Goal: Information Seeking & Learning: Learn about a topic

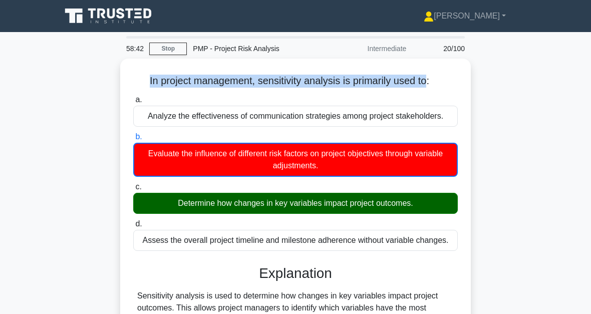
click at [492, 138] on div "In project management, sensitivity analysis is primarily used to: .spinner_0XTQ…" at bounding box center [295, 264] width 481 height 411
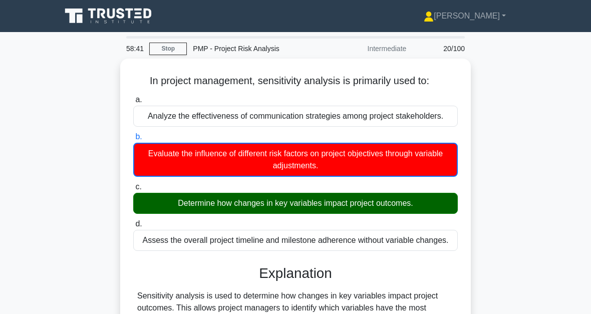
click at [456, 110] on label "a. Analyze the effectiveness of communication strategies among project stakehol…" at bounding box center [295, 110] width 324 height 33
click at [133, 103] on input "a. Analyze the effectiveness of communication strategies among project stakehol…" at bounding box center [133, 100] width 0 height 7
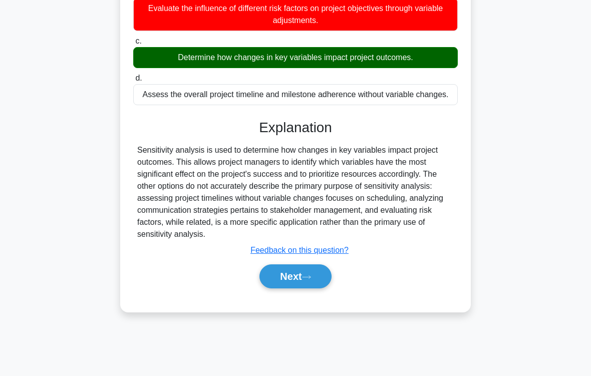
scroll to position [146, 0]
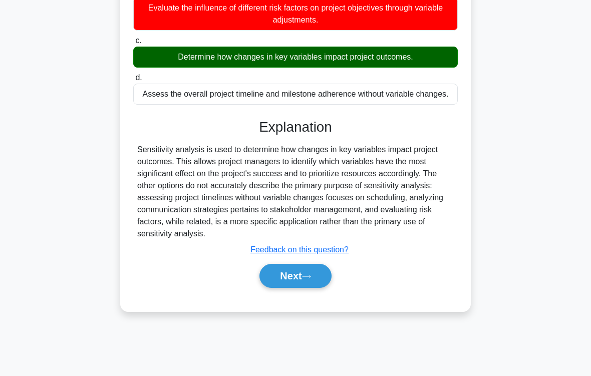
click at [301, 288] on button "Next" at bounding box center [295, 276] width 72 height 24
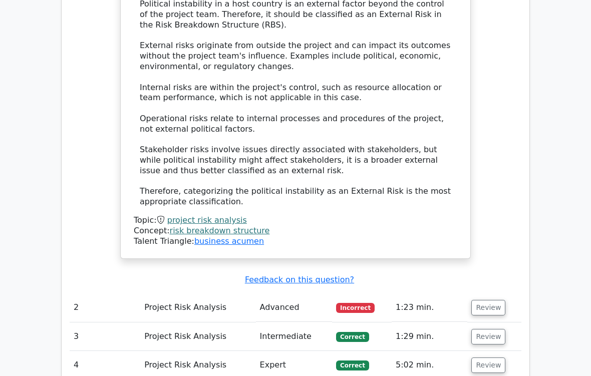
scroll to position [842, 0]
click at [489, 300] on button "Review" at bounding box center [488, 308] width 34 height 16
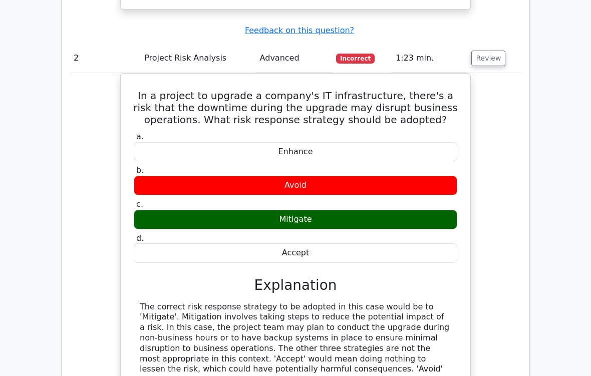
scroll to position [1092, 0]
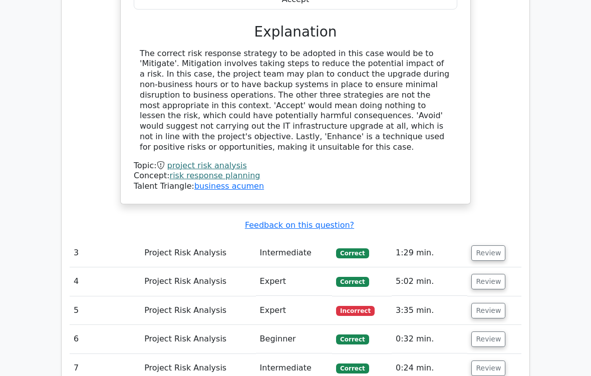
click at [490, 303] on button "Review" at bounding box center [488, 311] width 34 height 16
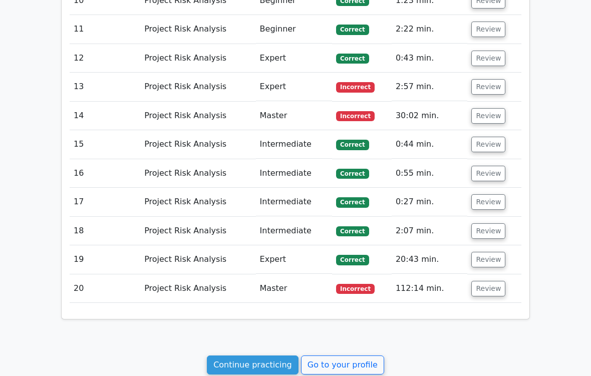
scroll to position [2464, 0]
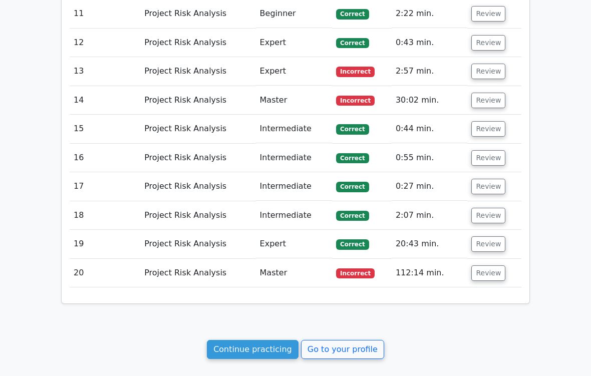
click at [488, 265] on button "Review" at bounding box center [488, 273] width 34 height 16
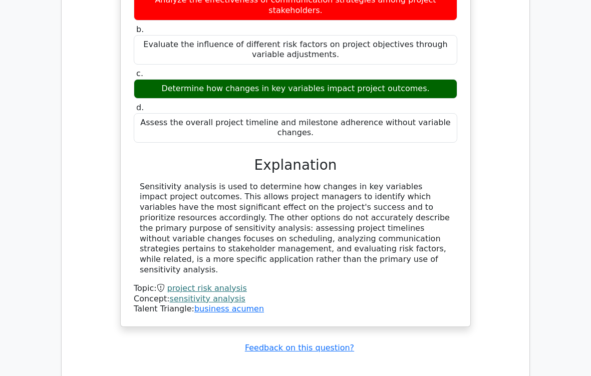
scroll to position [2836, 0]
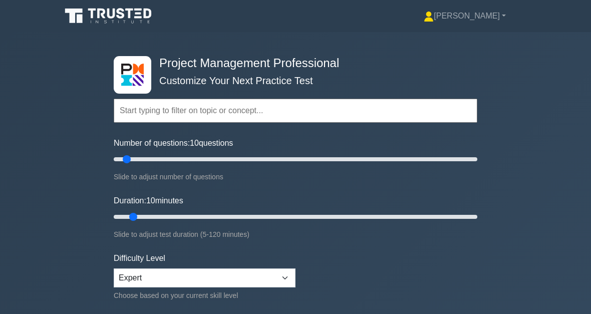
click at [250, 116] on input "text" at bounding box center [295, 111] width 363 height 24
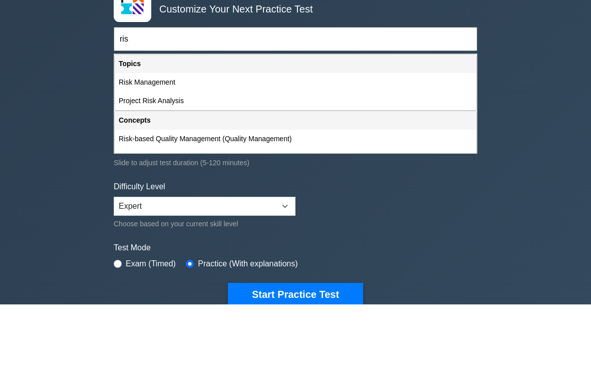
click at [165, 163] on div "Project Risk Analysis" at bounding box center [295, 172] width 361 height 19
type input "Project Risk Analysis"
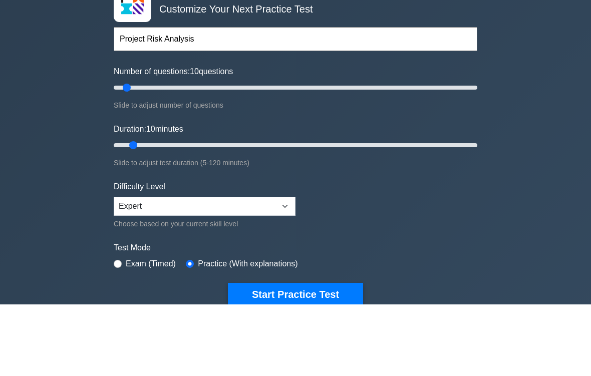
scroll to position [72, 0]
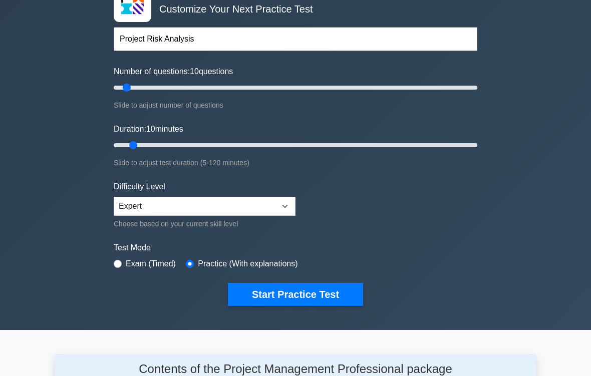
click at [314, 289] on button "Start Practice Test" at bounding box center [295, 294] width 135 height 23
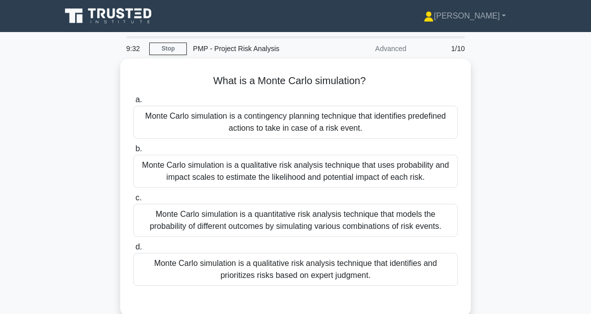
click at [296, 235] on div "Monte Carlo simulation is a quantitative risk analysis technique that models th…" at bounding box center [295, 220] width 324 height 33
click at [133, 201] on input "c. Monte Carlo simulation is a quantitative risk analysis technique that models…" at bounding box center [133, 198] width 0 height 7
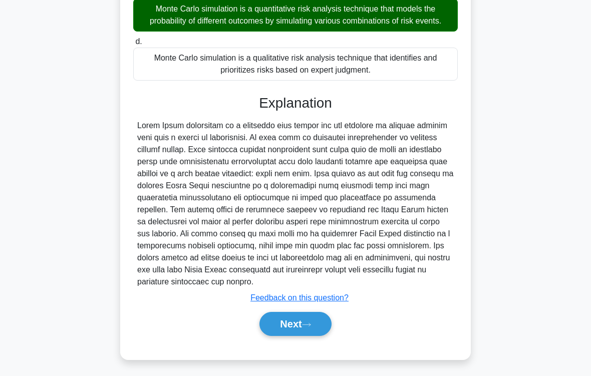
click at [319, 313] on button "Next" at bounding box center [295, 324] width 72 height 24
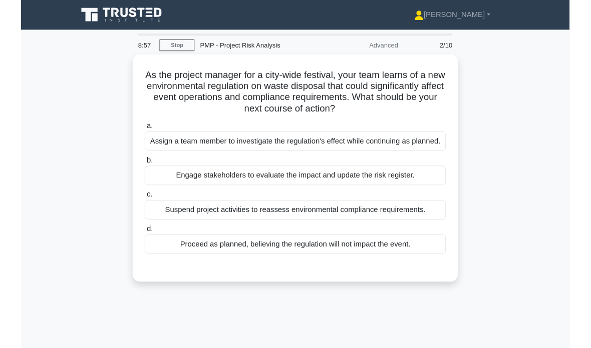
scroll to position [5, 0]
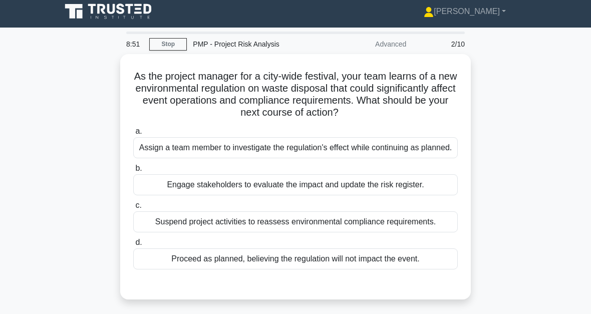
click at [328, 195] on div "Engage stakeholders to evaluate the impact and update the risk register." at bounding box center [295, 184] width 324 height 21
click at [133, 172] on input "b. Engage stakeholders to evaluate the impact and update the risk register." at bounding box center [133, 168] width 0 height 7
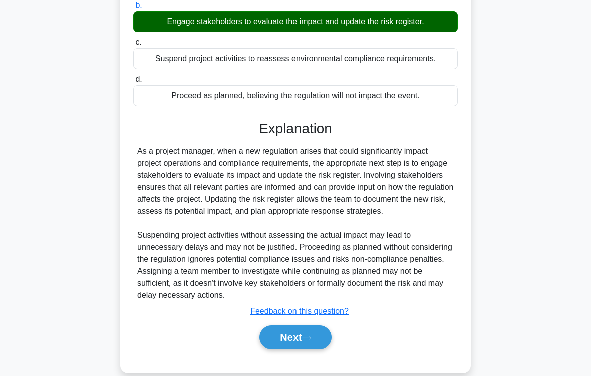
scroll to position [179, 0]
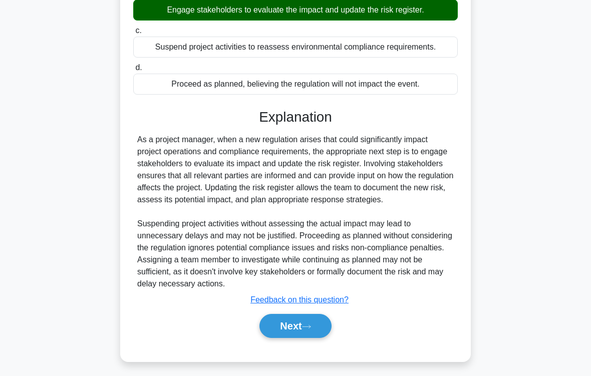
click at [320, 313] on button "Next" at bounding box center [295, 326] width 72 height 24
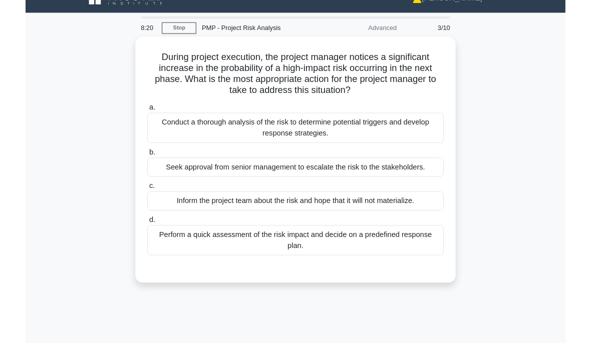
scroll to position [34, 0]
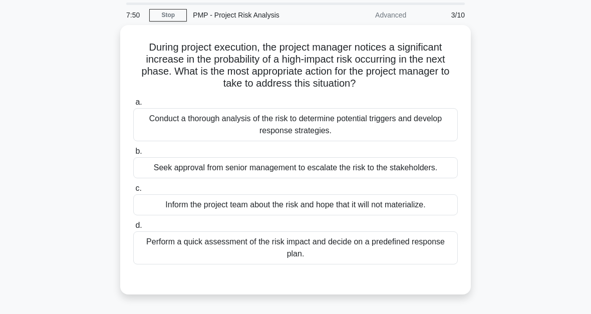
click at [331, 264] on div "Perform a quick assessment of the risk impact and decide on a predefined respon…" at bounding box center [295, 247] width 324 height 33
click at [133, 229] on input "d. Perform a quick assessment of the risk impact and decide on a predefined res…" at bounding box center [133, 225] width 0 height 7
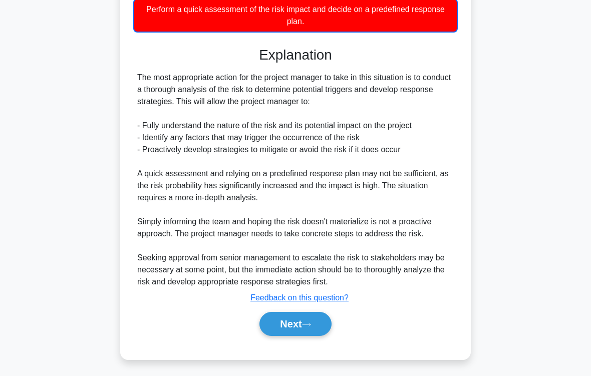
scroll to position [326, 0]
click at [321, 313] on button "Next" at bounding box center [295, 324] width 72 height 24
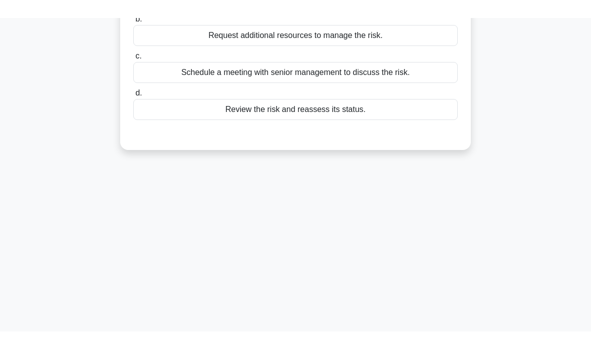
scroll to position [0, 0]
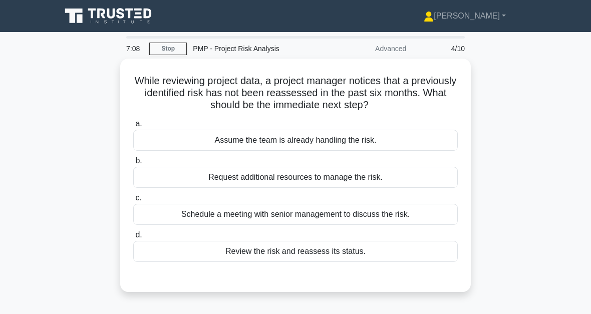
click at [307, 251] on div "Review the risk and reassess its status." at bounding box center [295, 251] width 324 height 21
click at [133, 238] on input "d. Review the risk and reassess its status." at bounding box center [133, 235] width 0 height 7
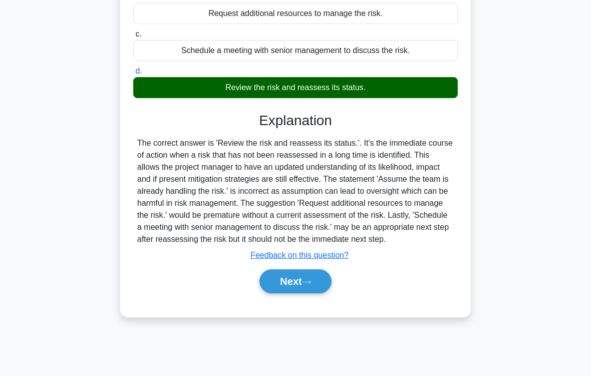
scroll to position [165, 0]
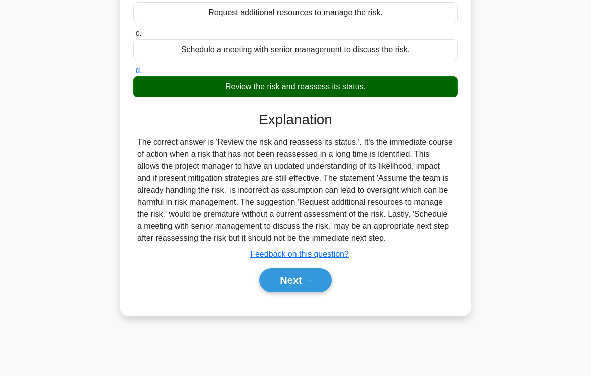
click at [305, 292] on button "Next" at bounding box center [295, 280] width 72 height 24
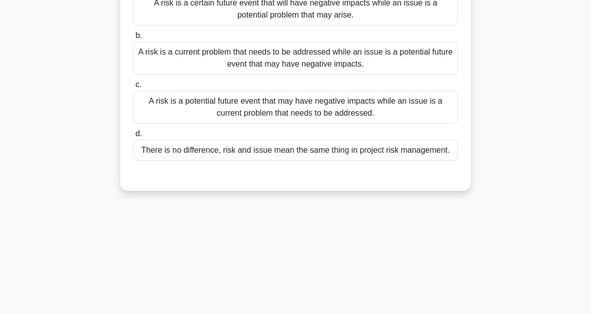
scroll to position [13, 0]
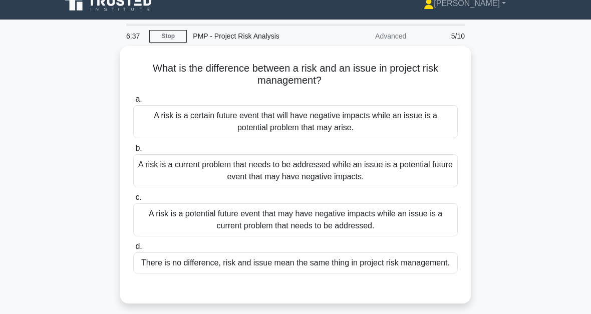
click at [398, 221] on div "A risk is a potential future event that may have negative impacts while an issu…" at bounding box center [295, 219] width 324 height 33
click at [133, 201] on input "c. A risk is a potential future event that may have negative impacts while an i…" at bounding box center [133, 197] width 0 height 7
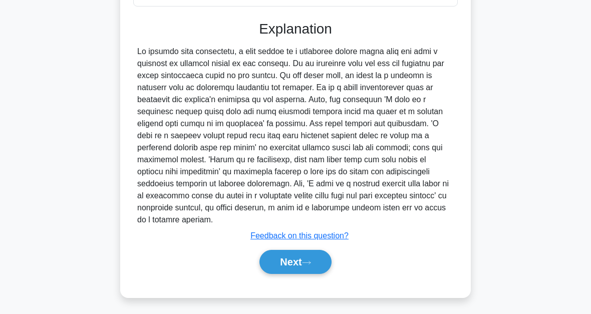
click at [323, 257] on button "Next" at bounding box center [295, 262] width 72 height 24
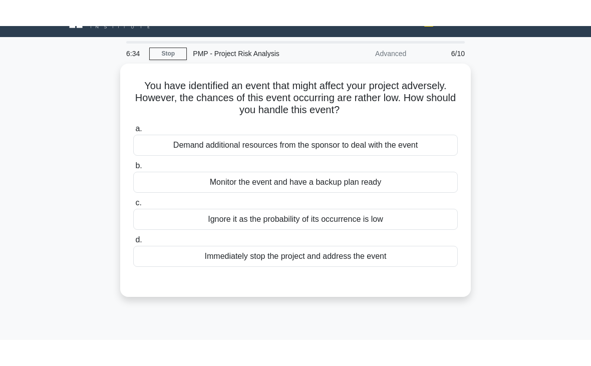
scroll to position [0, 0]
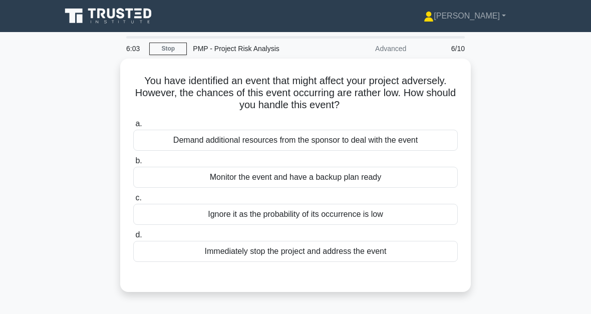
click at [427, 179] on div "Monitor the event and have a backup plan ready" at bounding box center [295, 177] width 324 height 21
click at [133, 164] on input "b. Monitor the event and have a backup plan ready" at bounding box center [133, 161] width 0 height 7
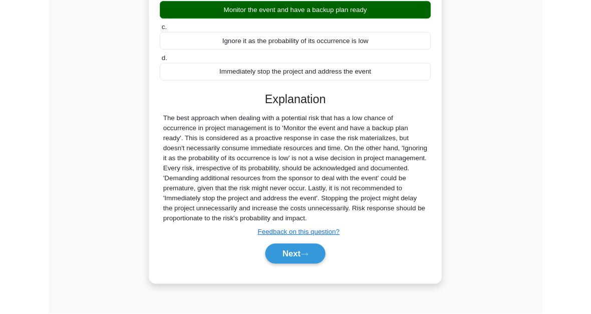
scroll to position [227, 0]
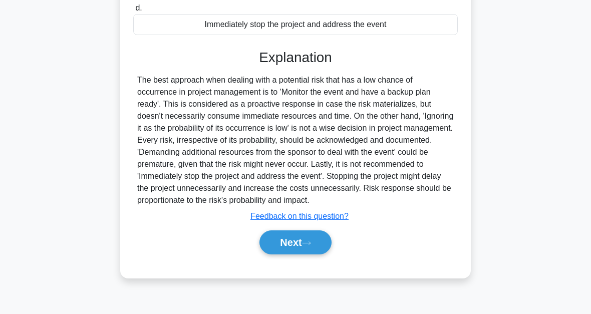
click at [327, 253] on button "Next" at bounding box center [295, 242] width 72 height 24
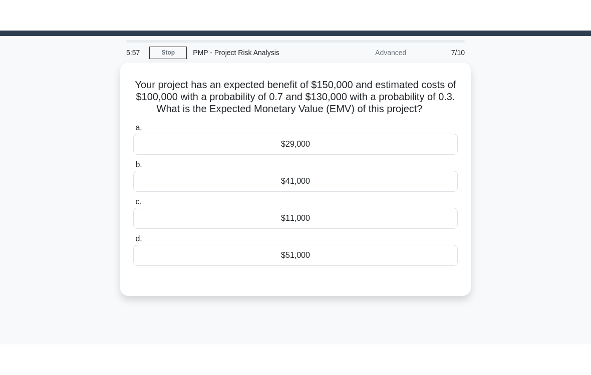
scroll to position [0, 0]
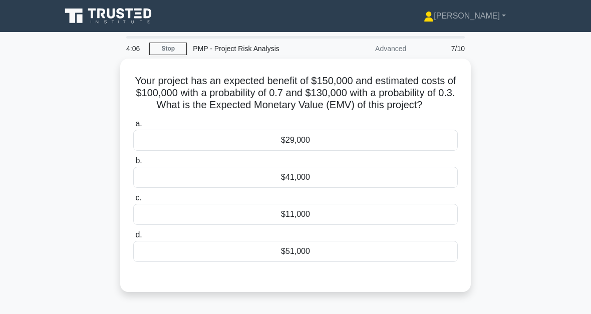
click at [269, 188] on div "$41,000" at bounding box center [295, 177] width 324 height 21
click at [133, 164] on input "b. $41,000" at bounding box center [133, 161] width 0 height 7
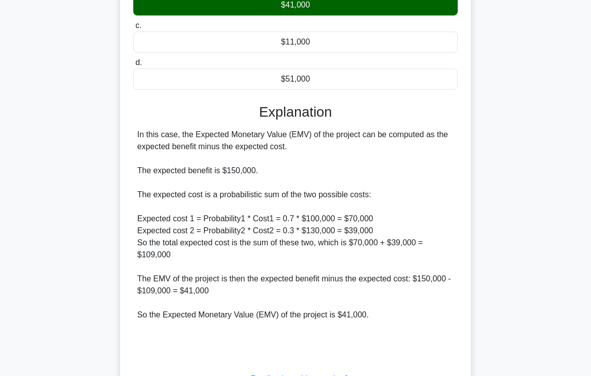
scroll to position [172, 0]
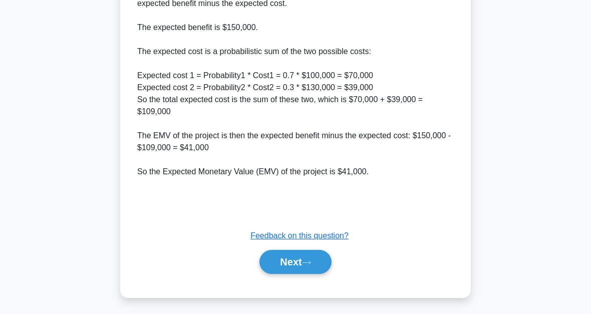
click at [324, 262] on button "Next" at bounding box center [295, 262] width 72 height 24
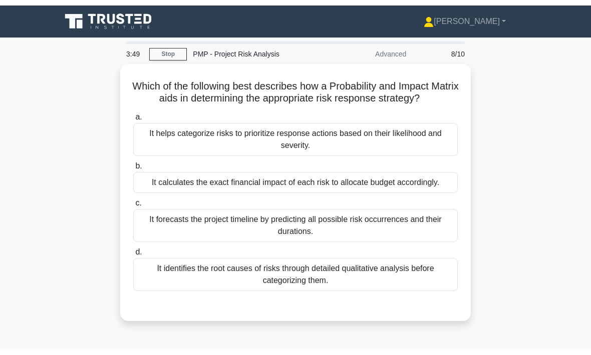
scroll to position [31, 0]
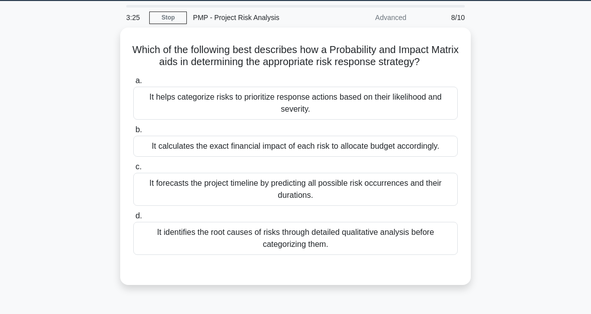
click at [326, 116] on div "It helps categorize risks to prioritize response actions based on their likelih…" at bounding box center [295, 103] width 324 height 33
click at [133, 84] on input "a. It helps categorize risks to prioritize response actions based on their like…" at bounding box center [133, 81] width 0 height 7
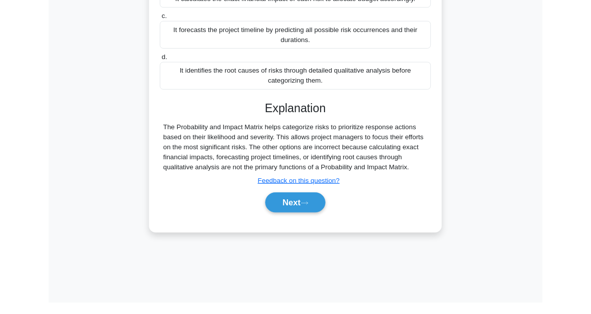
scroll to position [227, 0]
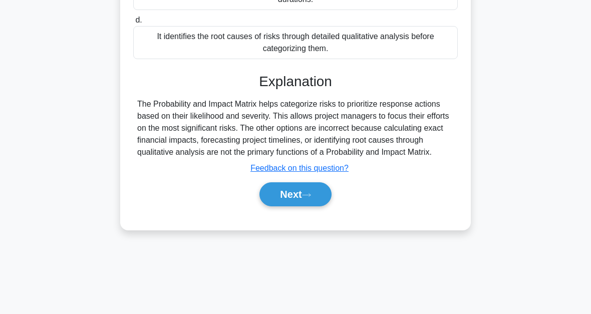
click at [315, 206] on button "Next" at bounding box center [295, 194] width 72 height 24
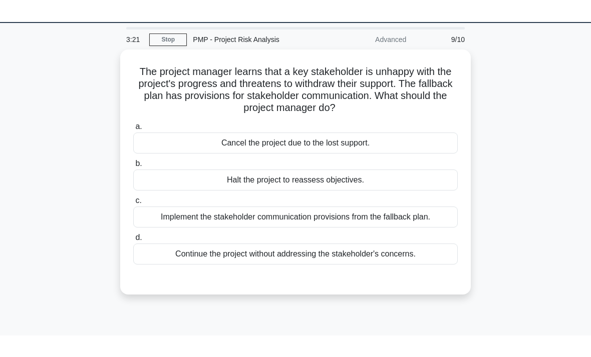
scroll to position [22, 0]
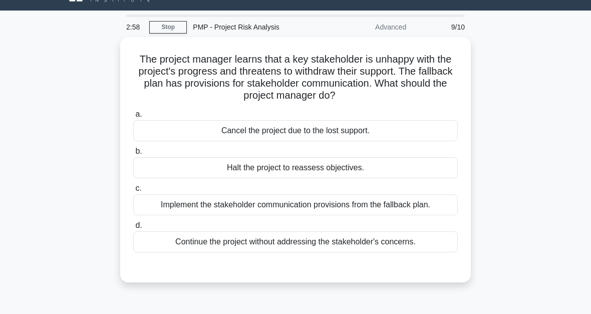
click at [336, 209] on div "Implement the stakeholder communication provisions from the fallback plan." at bounding box center [295, 204] width 324 height 21
click at [133, 192] on input "c. Implement the stakeholder communication provisions from the fallback plan." at bounding box center [133, 188] width 0 height 7
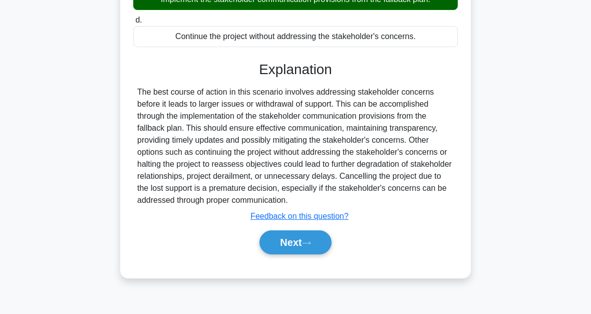
click at [321, 254] on button "Next" at bounding box center [295, 242] width 72 height 24
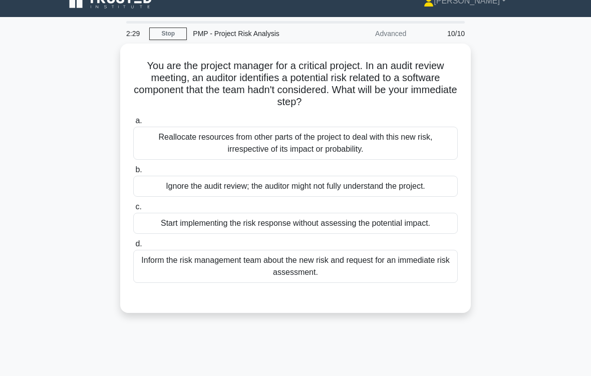
scroll to position [23, 0]
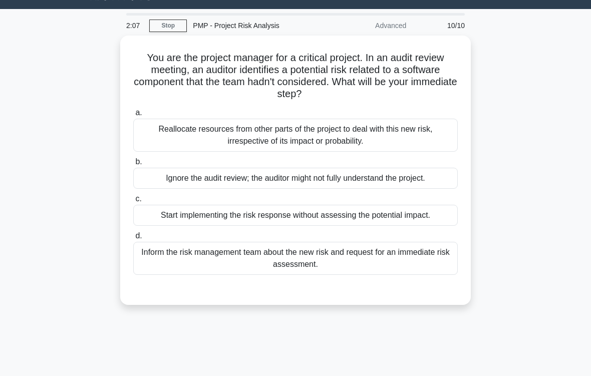
click at [335, 259] on div "Inform the risk management team about the new risk and request for an immediate…" at bounding box center [295, 258] width 324 height 33
click at [133, 239] on input "d. Inform the risk management team about the new risk and request for an immedi…" at bounding box center [133, 236] width 0 height 7
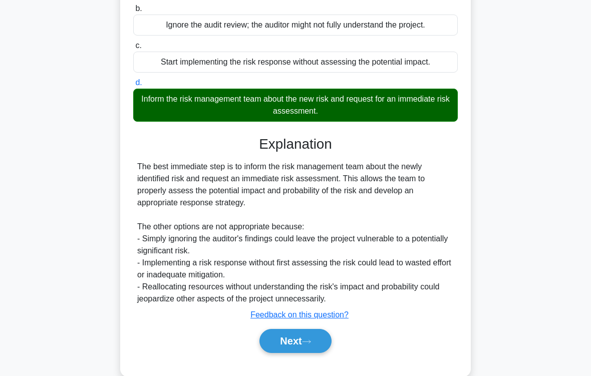
scroll to position [193, 0]
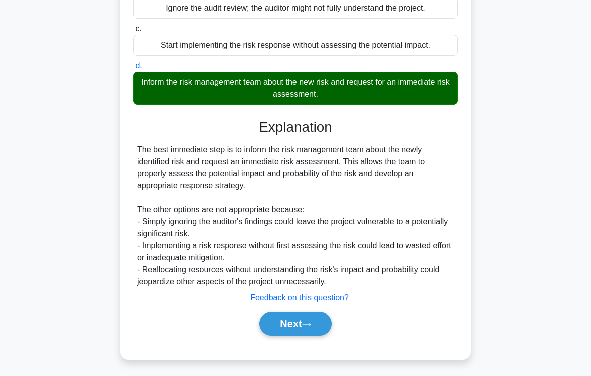
click at [305, 313] on button "Next" at bounding box center [295, 324] width 72 height 24
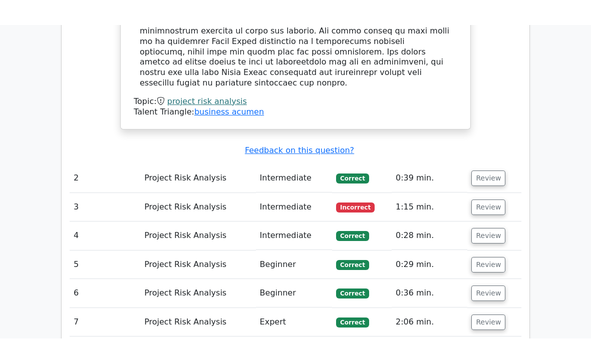
scroll to position [912, 0]
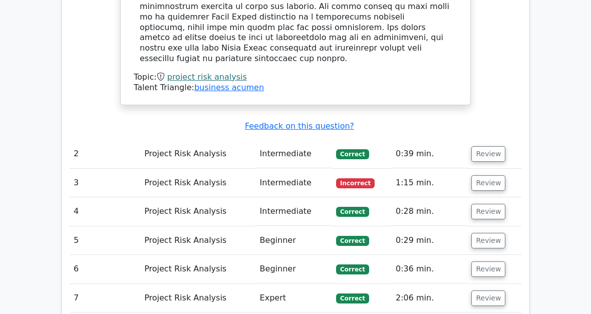
click at [488, 175] on button "Review" at bounding box center [488, 183] width 34 height 16
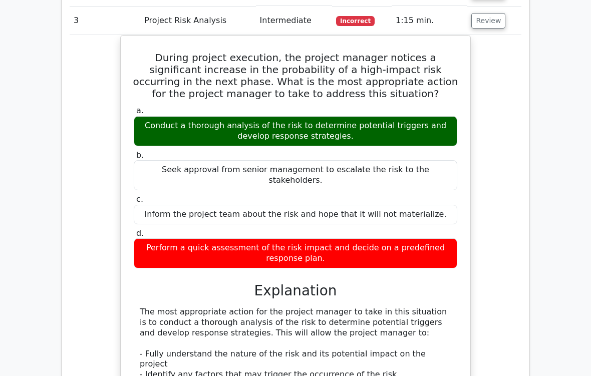
scroll to position [1077, 0]
